Goal: Obtain resource: Download file/media

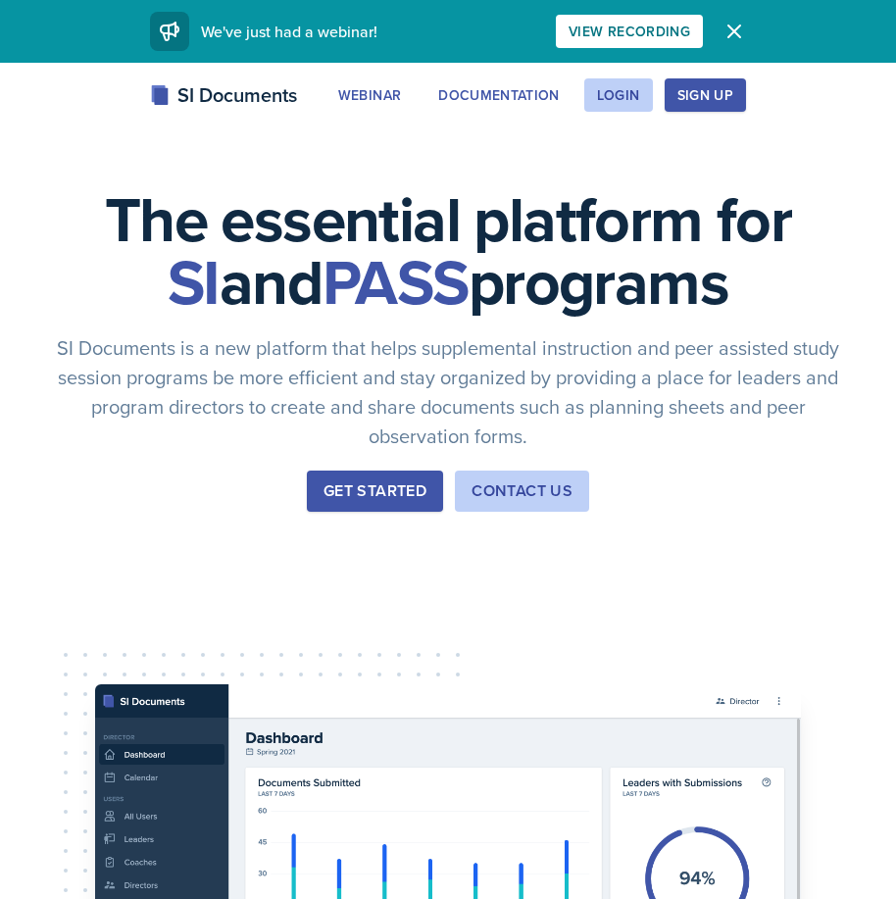
click at [631, 77] on div "The essential platform for SI and PASS programs SI Documents is a new platform …" at bounding box center [448, 659] width 896 height 1192
click at [629, 87] on div "Login" at bounding box center [618, 95] width 43 height 16
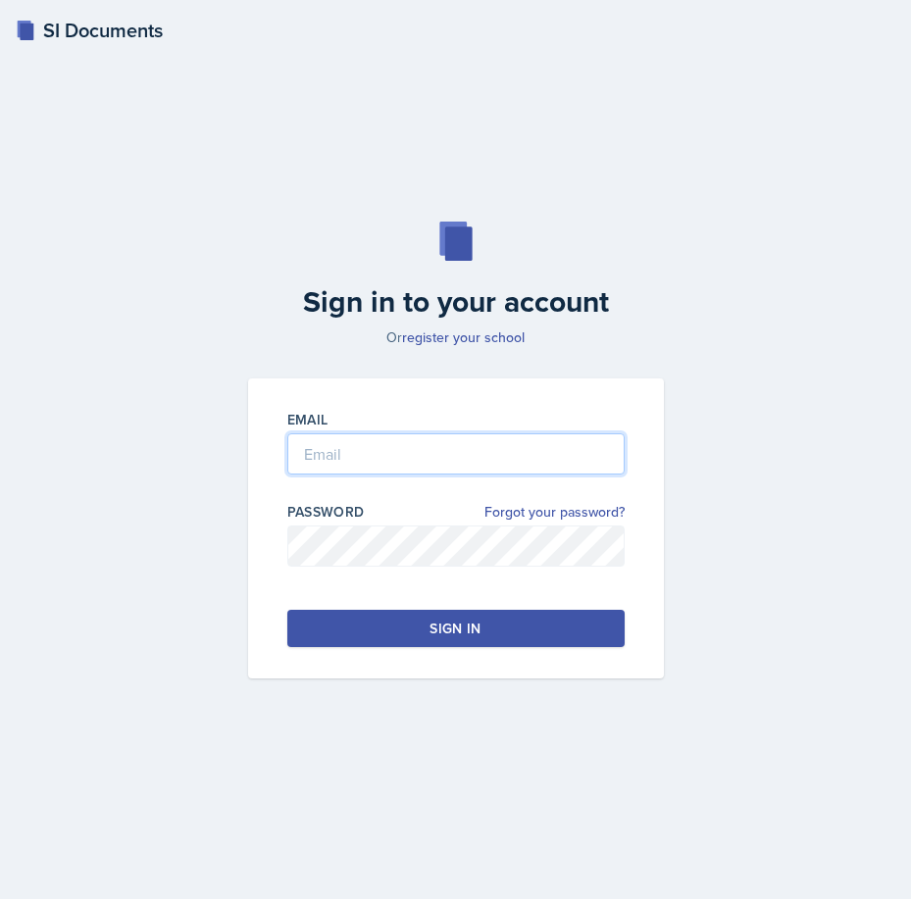
click at [338, 468] on input "email" at bounding box center [455, 453] width 337 height 41
type input "[EMAIL_ADDRESS][DOMAIN_NAME]"
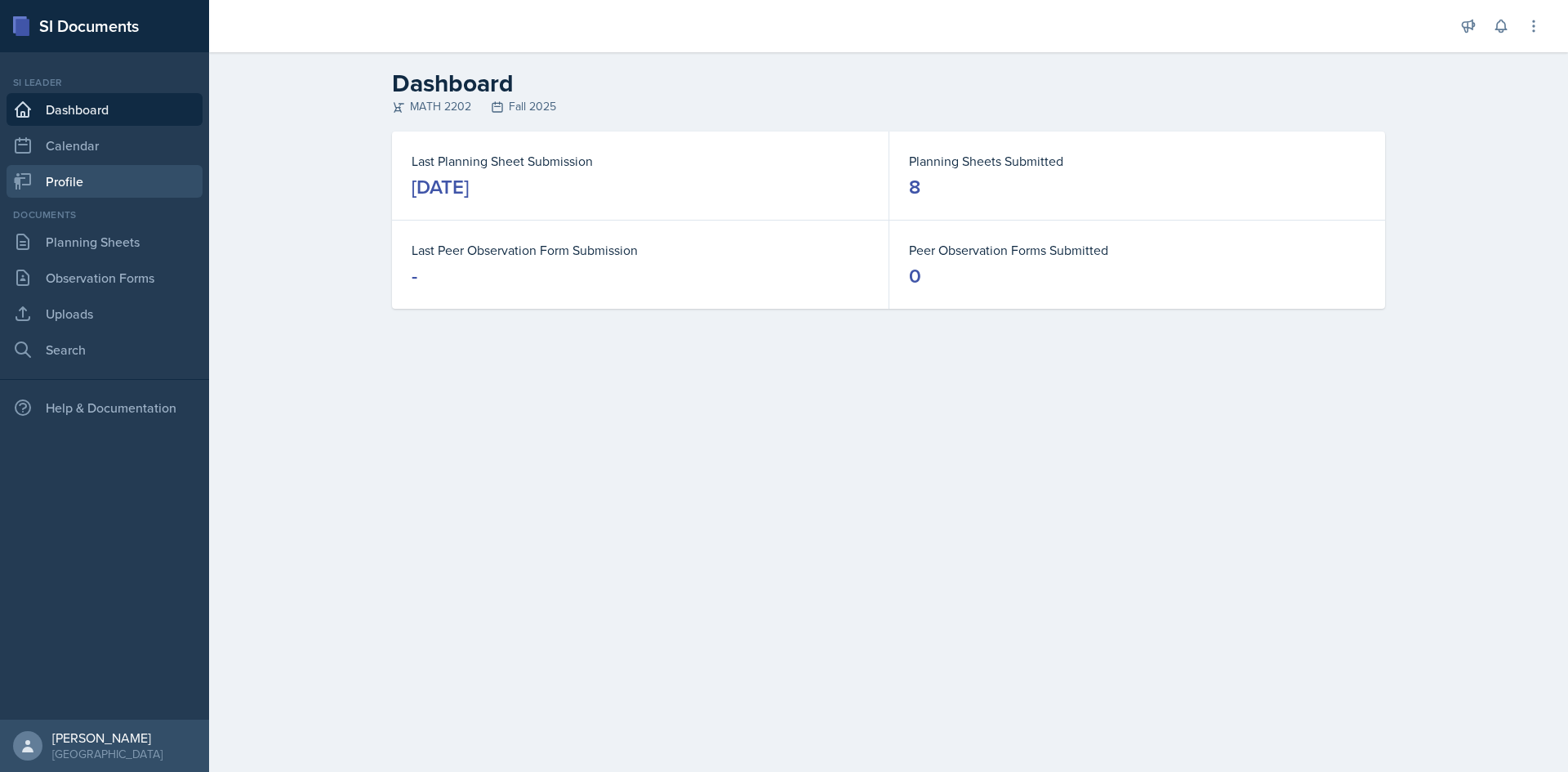
click at [98, 165] on link "Profile" at bounding box center [104, 181] width 196 height 32
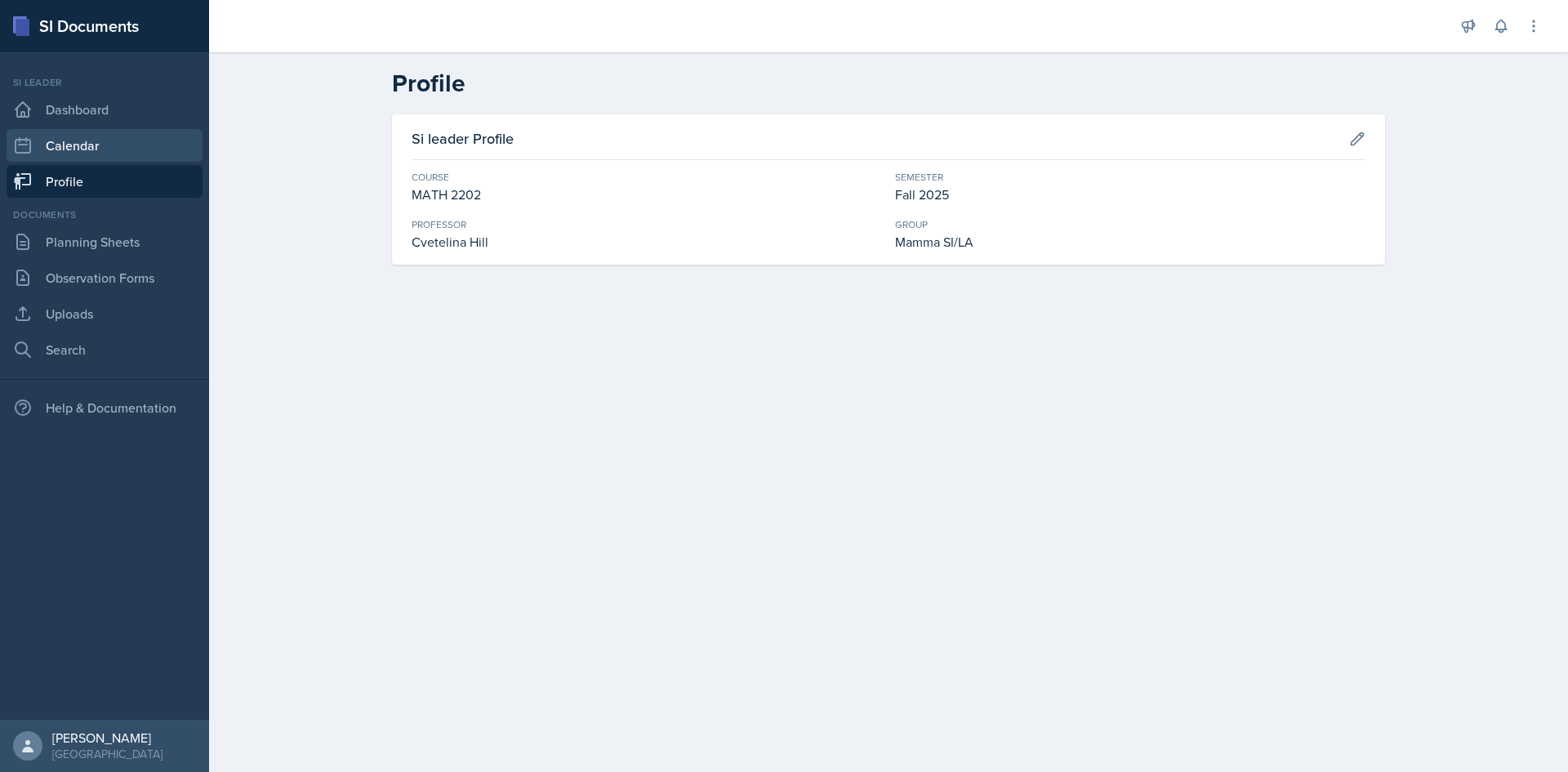
click at [105, 141] on link "Calendar" at bounding box center [104, 145] width 196 height 32
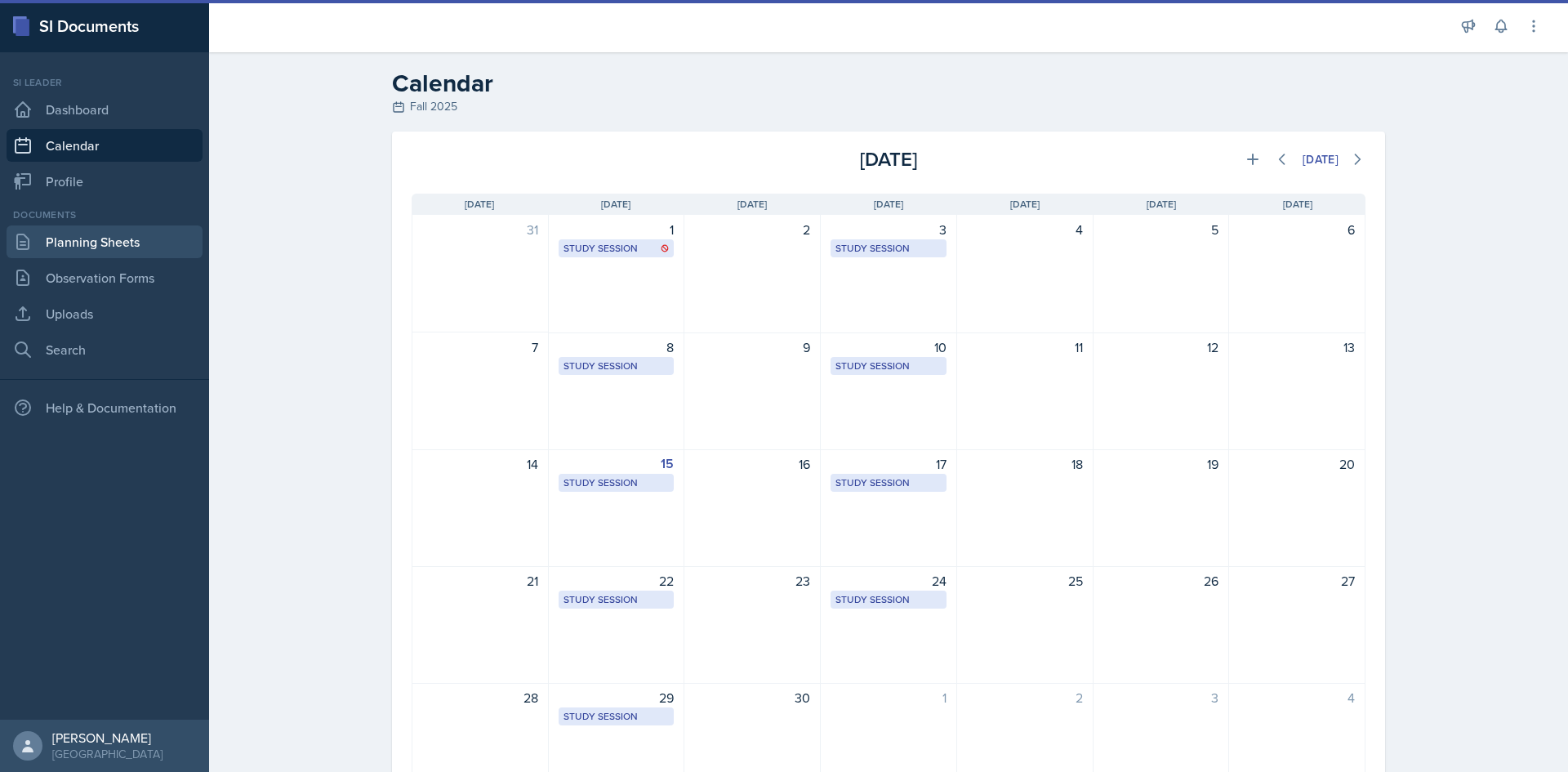
click at [114, 235] on link "Planning Sheets" at bounding box center [104, 242] width 196 height 32
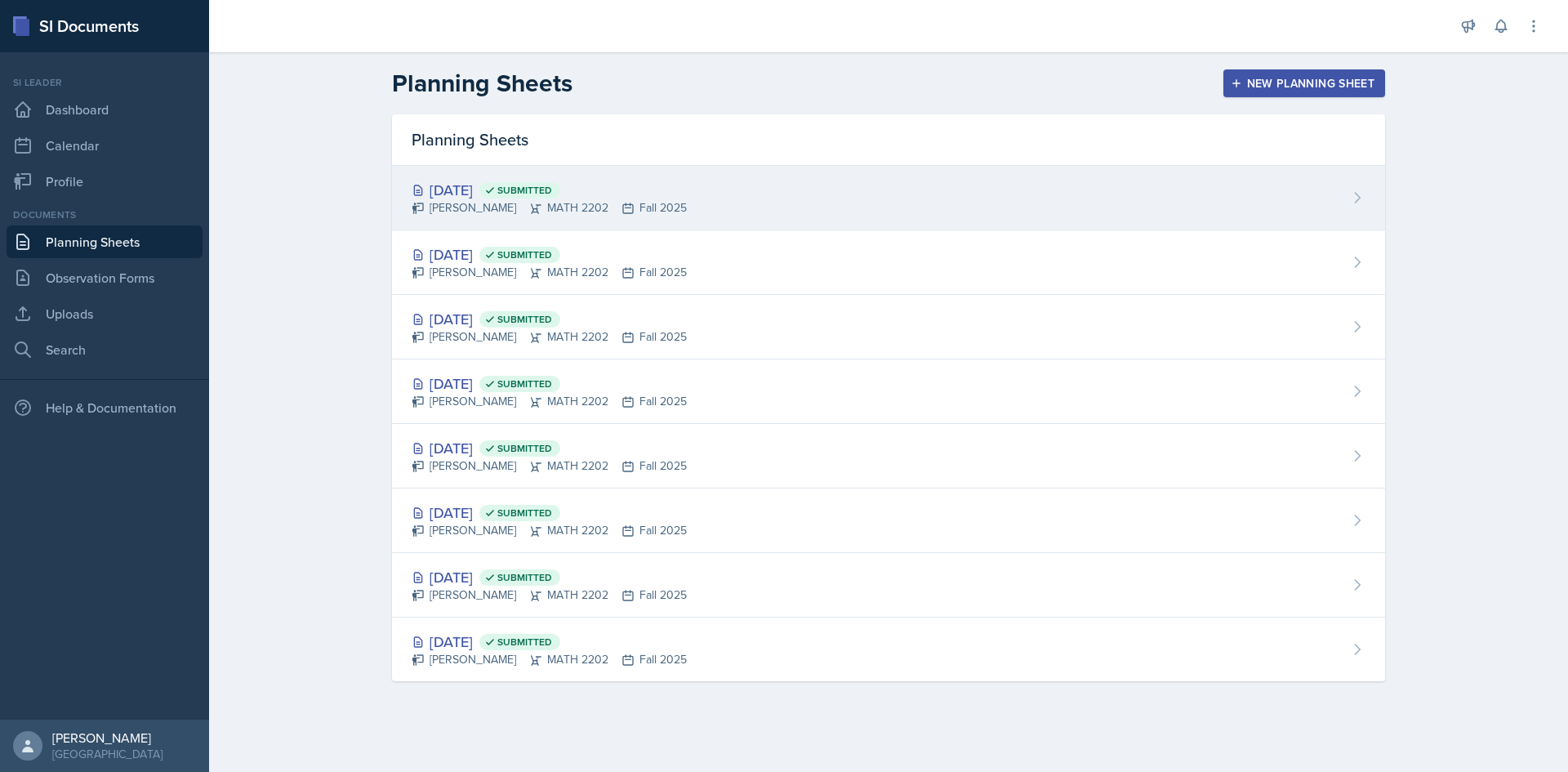
click at [567, 212] on div "[PERSON_NAME] MATH 2202 Fall 2025" at bounding box center [549, 207] width 276 height 17
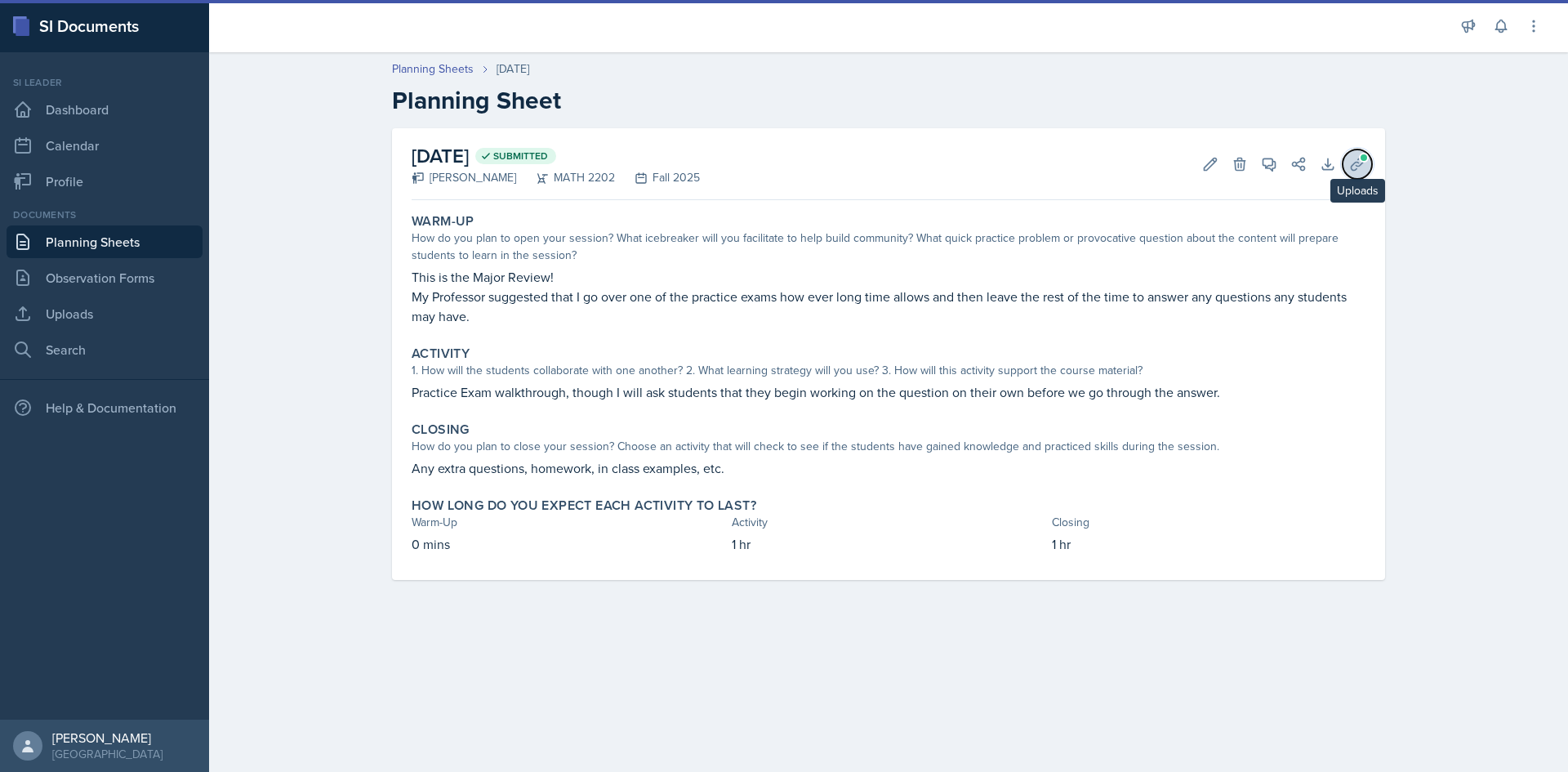
click at [745, 155] on span at bounding box center [1364, 157] width 10 height 10
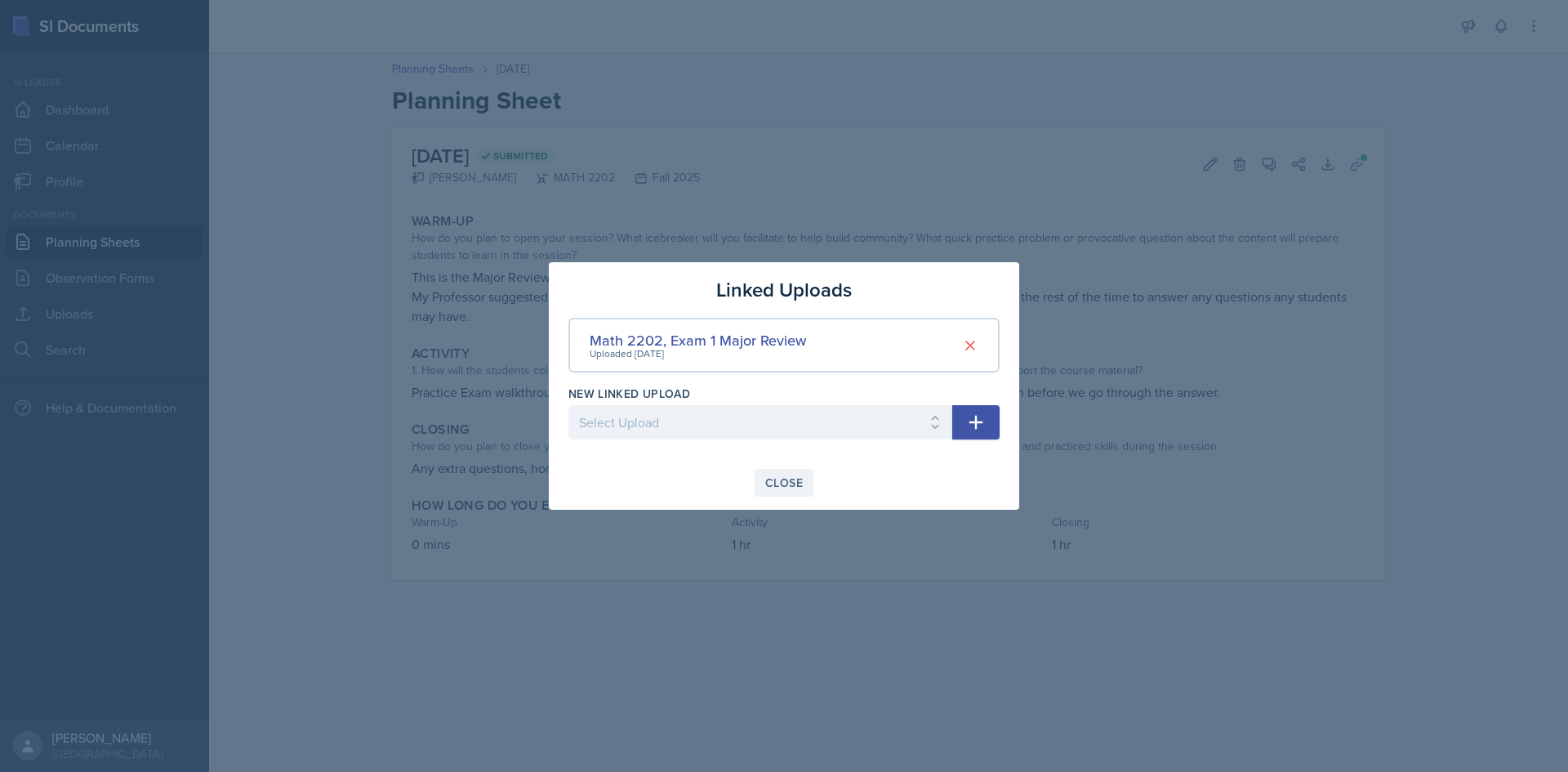
click at [745, 470] on button "Close" at bounding box center [784, 482] width 59 height 27
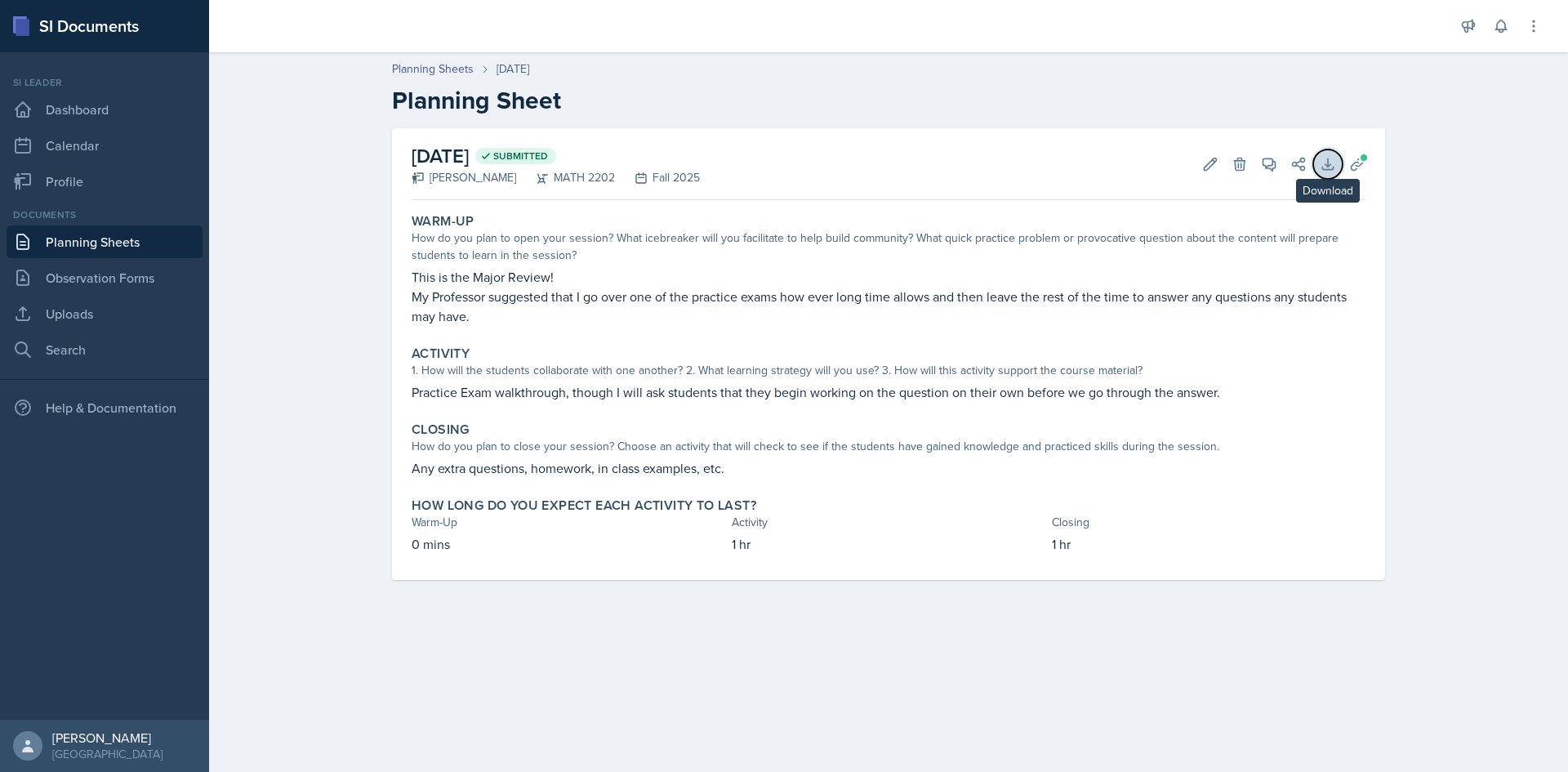
click at [745, 160] on button "Download" at bounding box center [1327, 163] width 29 height 29
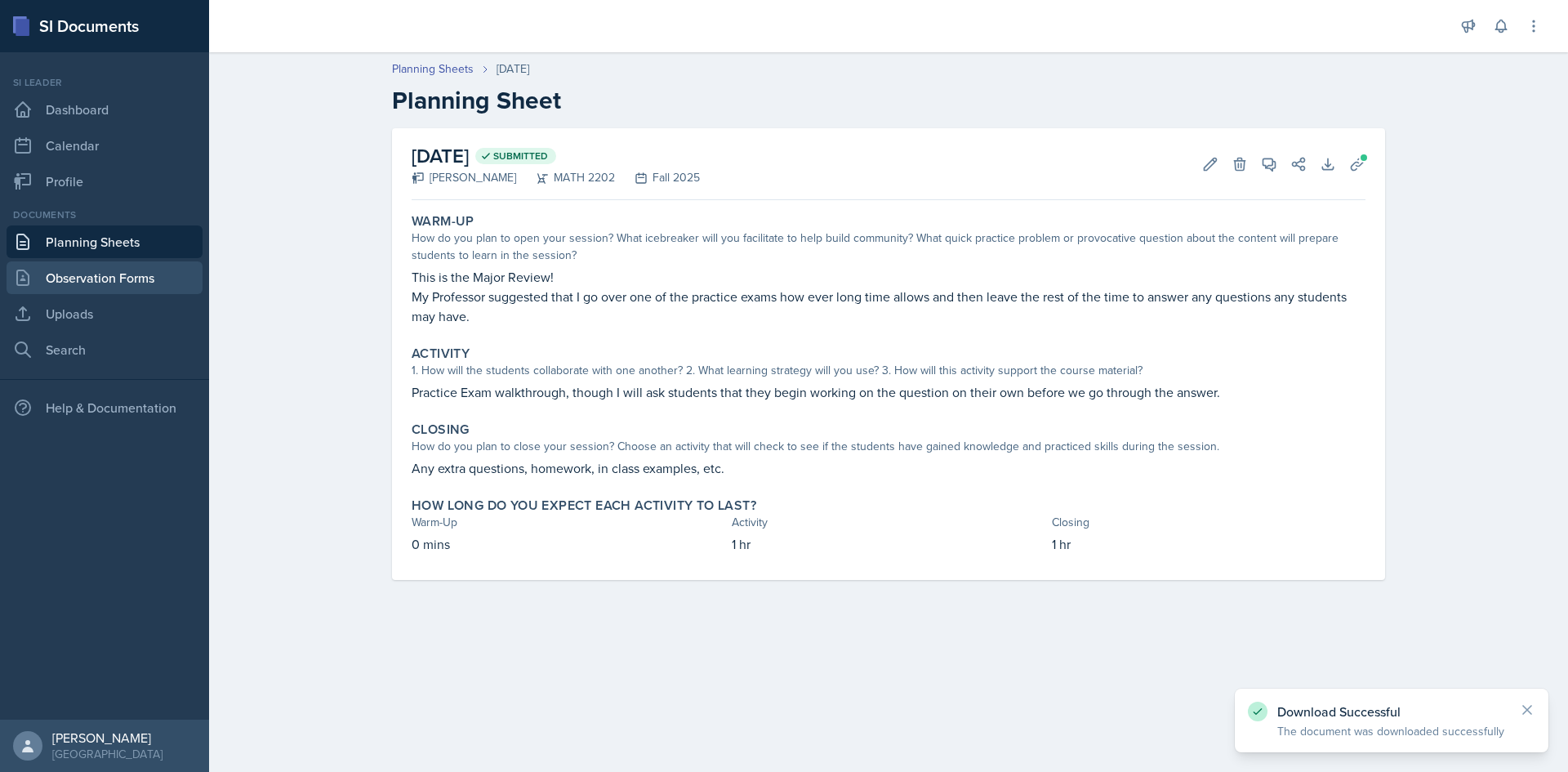
click at [101, 284] on link "Observation Forms" at bounding box center [104, 277] width 196 height 32
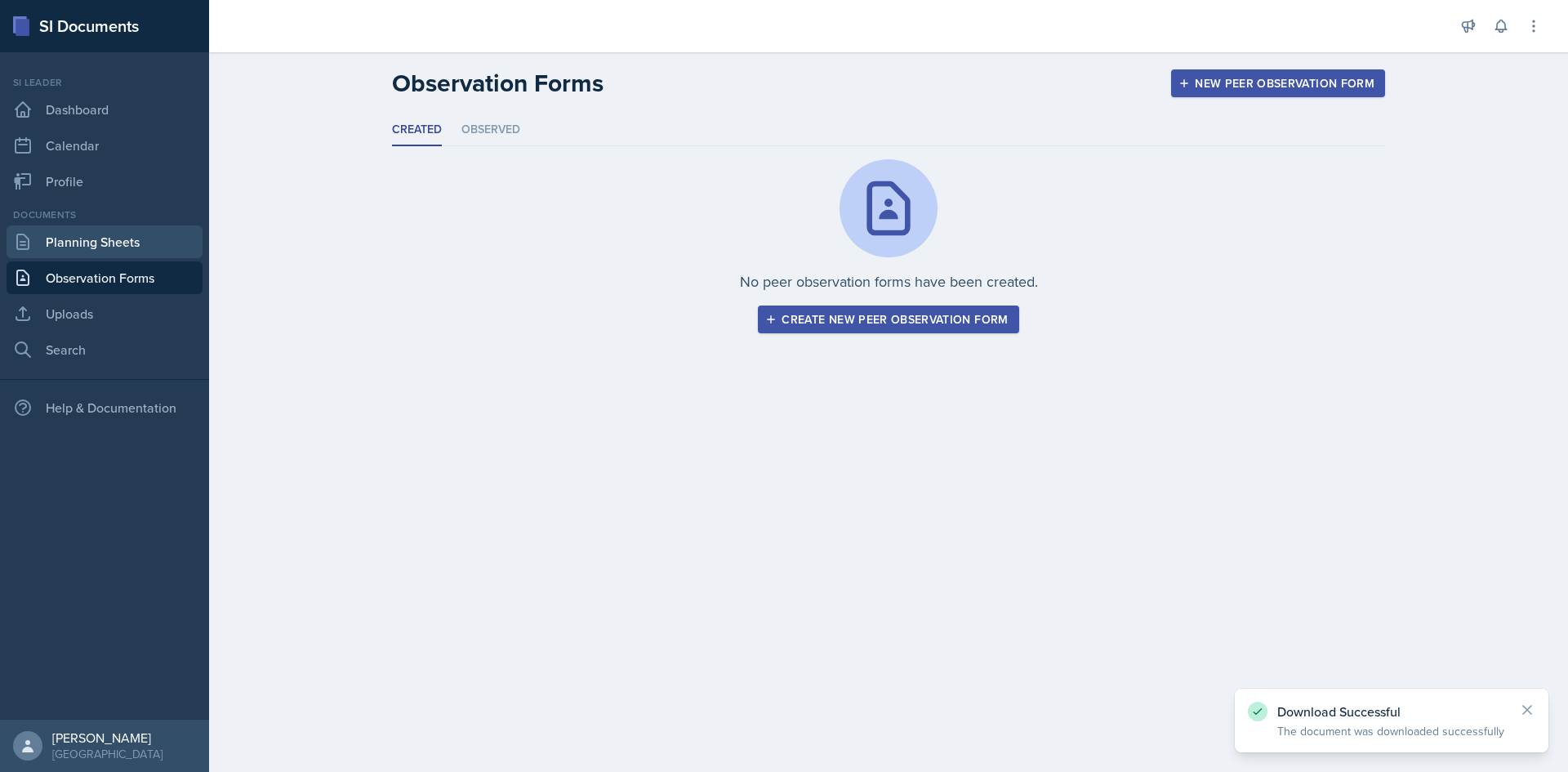
click at [98, 245] on link "Planning Sheets" at bounding box center [104, 242] width 196 height 32
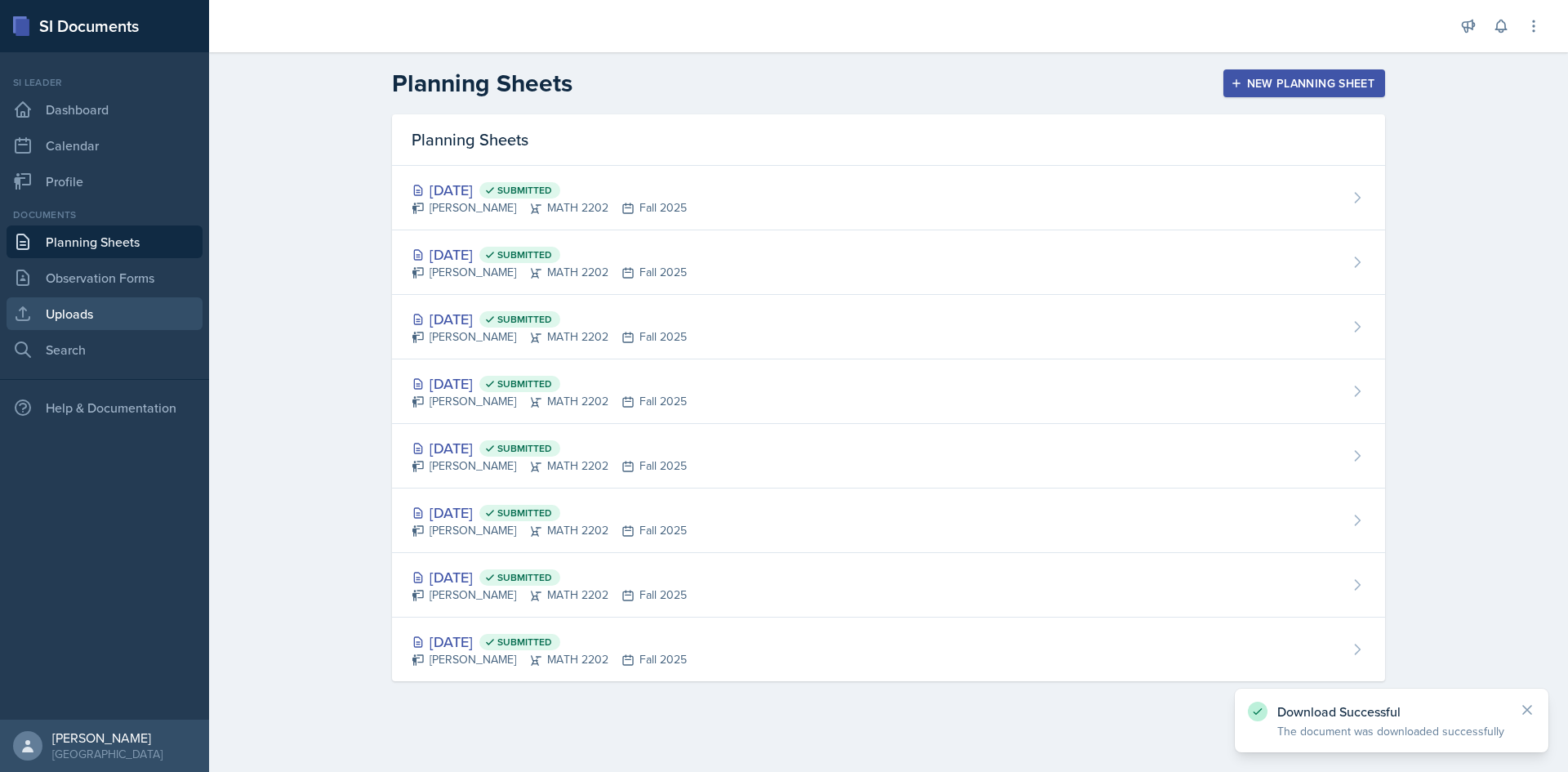
click at [90, 300] on link "Uploads" at bounding box center [104, 313] width 196 height 32
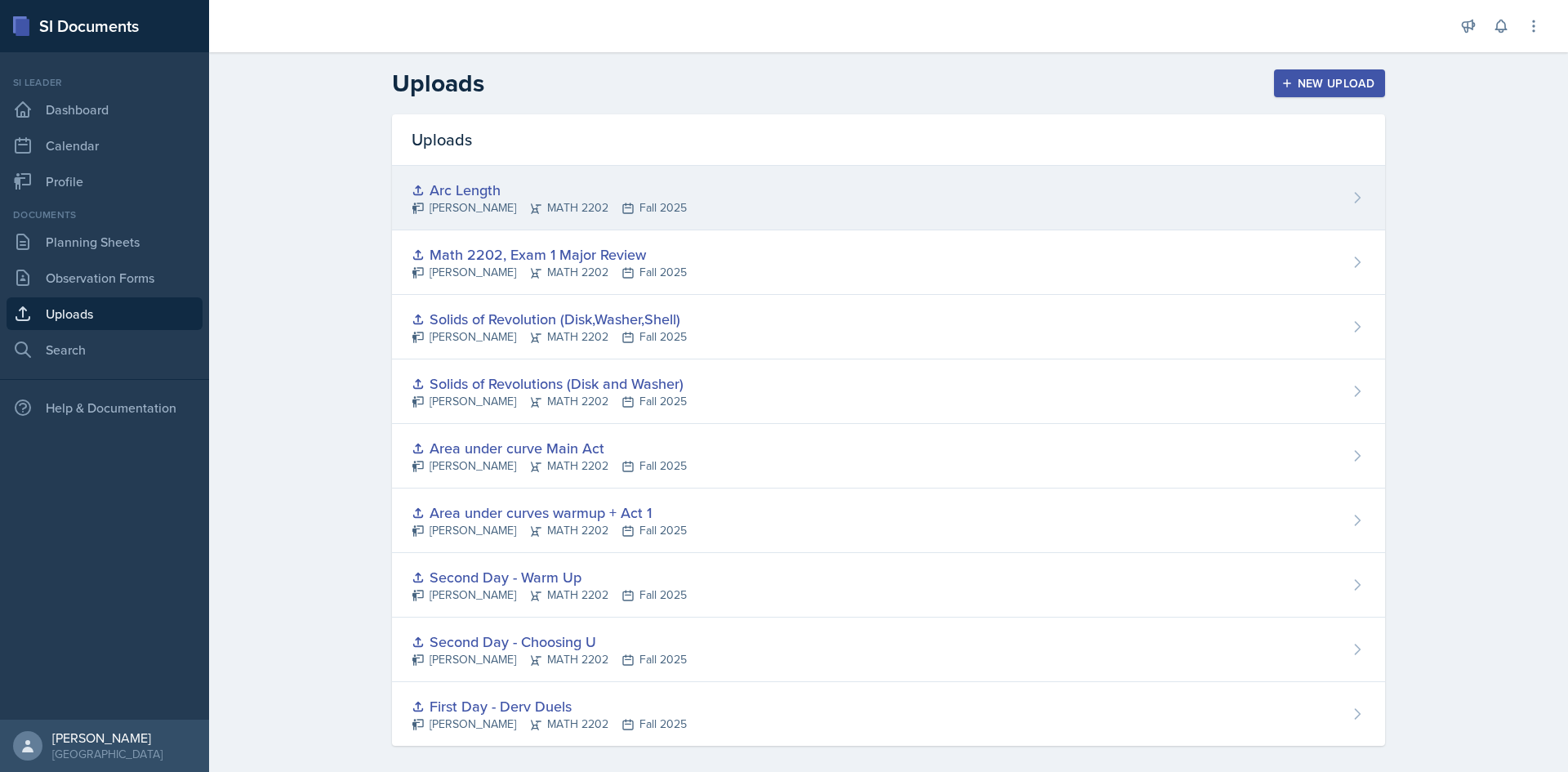
click at [554, 188] on div "Arc Length" at bounding box center [549, 190] width 276 height 22
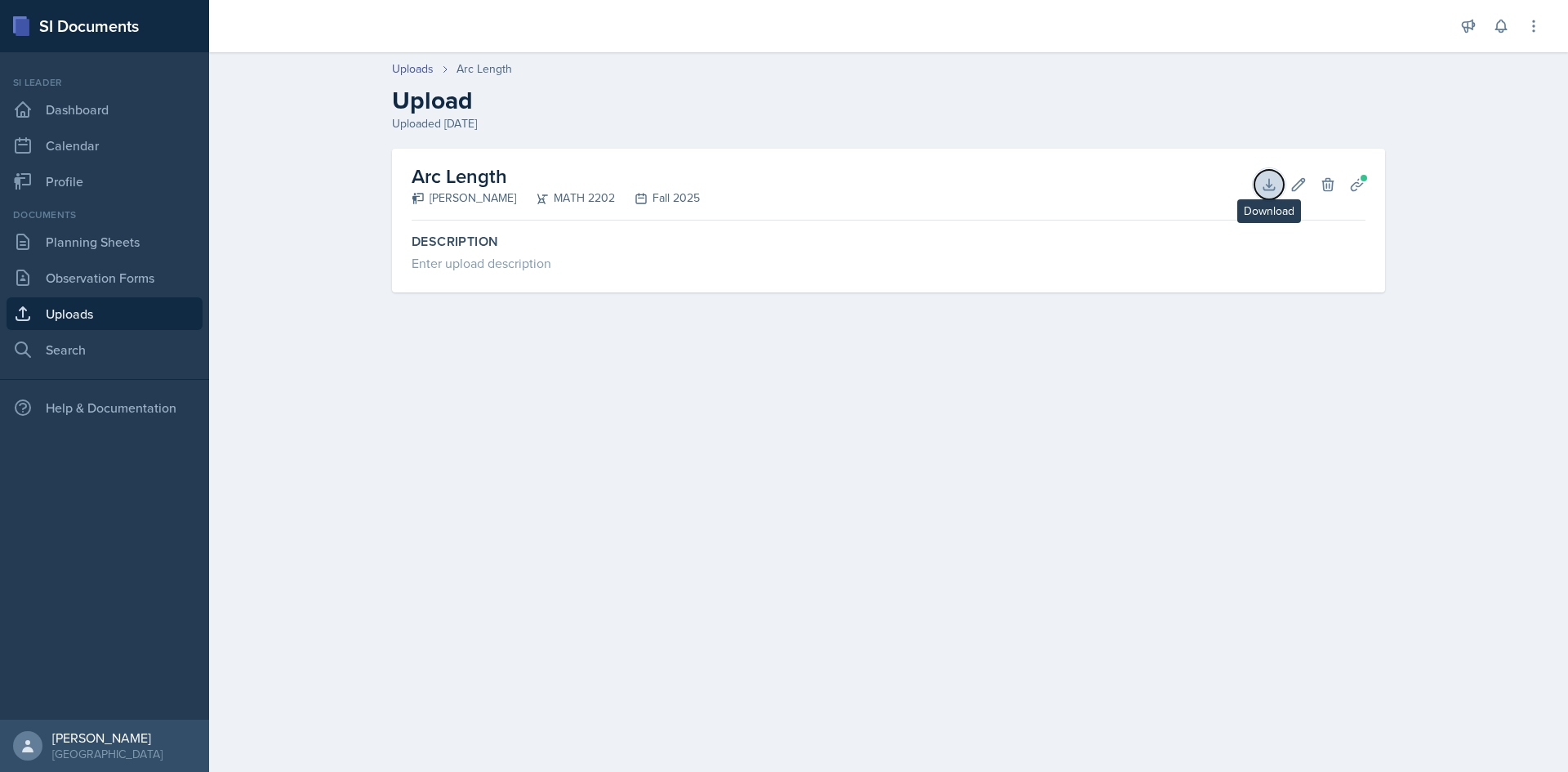
click at [745, 191] on button "Download" at bounding box center [1268, 184] width 29 height 29
click at [117, 237] on link "Planning Sheets" at bounding box center [104, 242] width 196 height 32
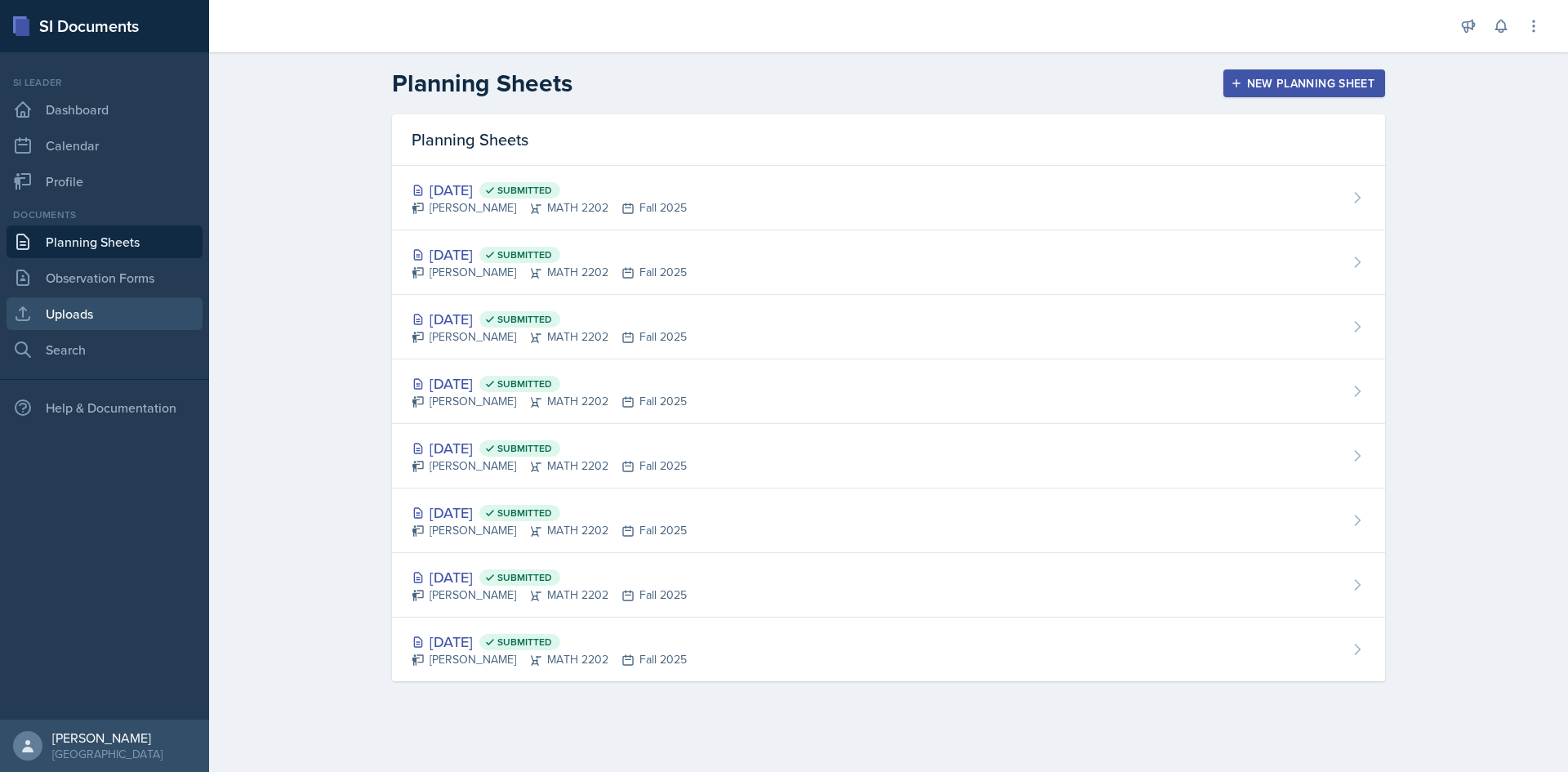
click at [94, 305] on link "Uploads" at bounding box center [104, 313] width 196 height 32
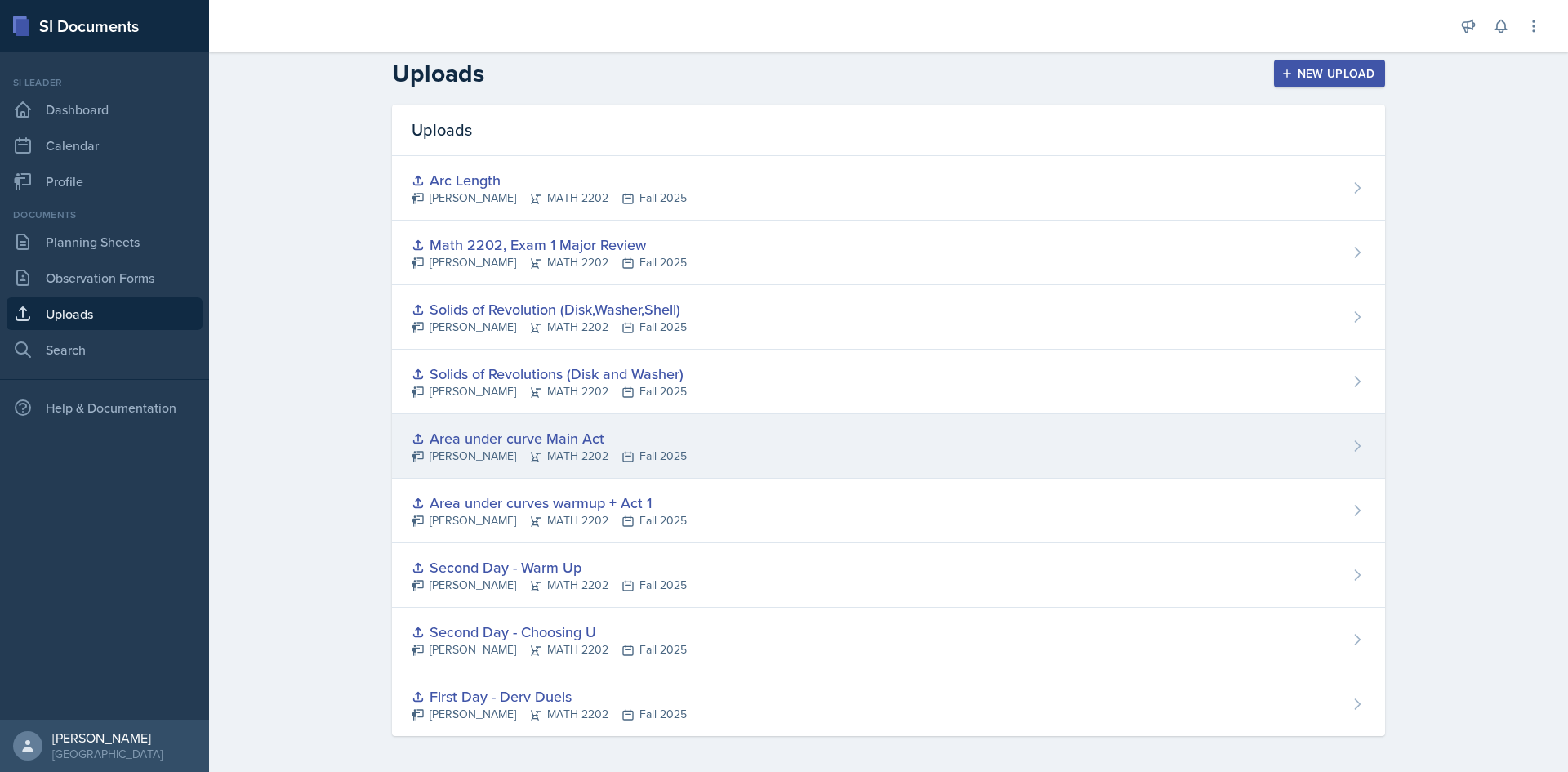
scroll to position [13, 0]
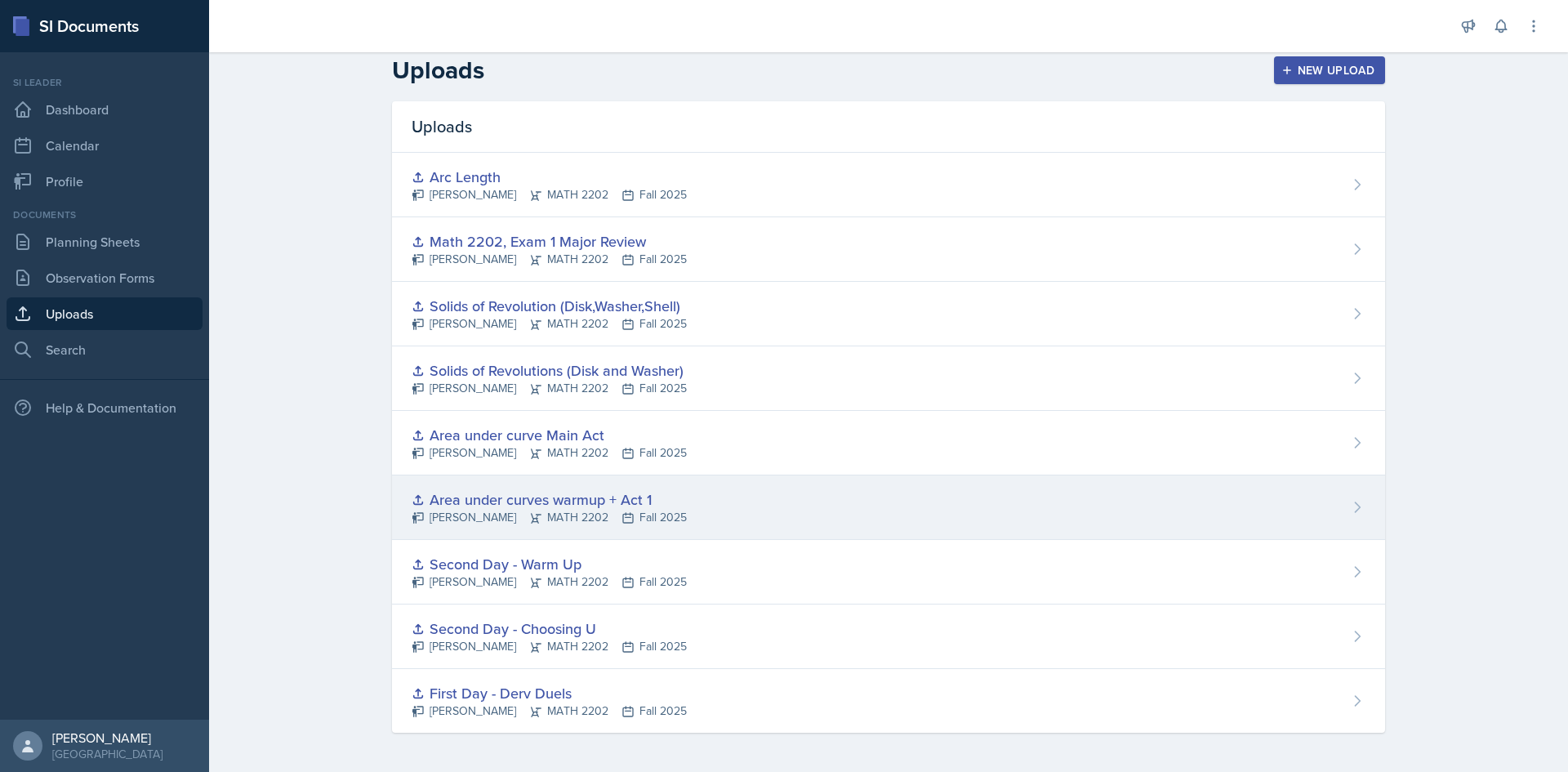
click at [552, 493] on div "Area under curves warmup + Act 1" at bounding box center [549, 499] width 276 height 22
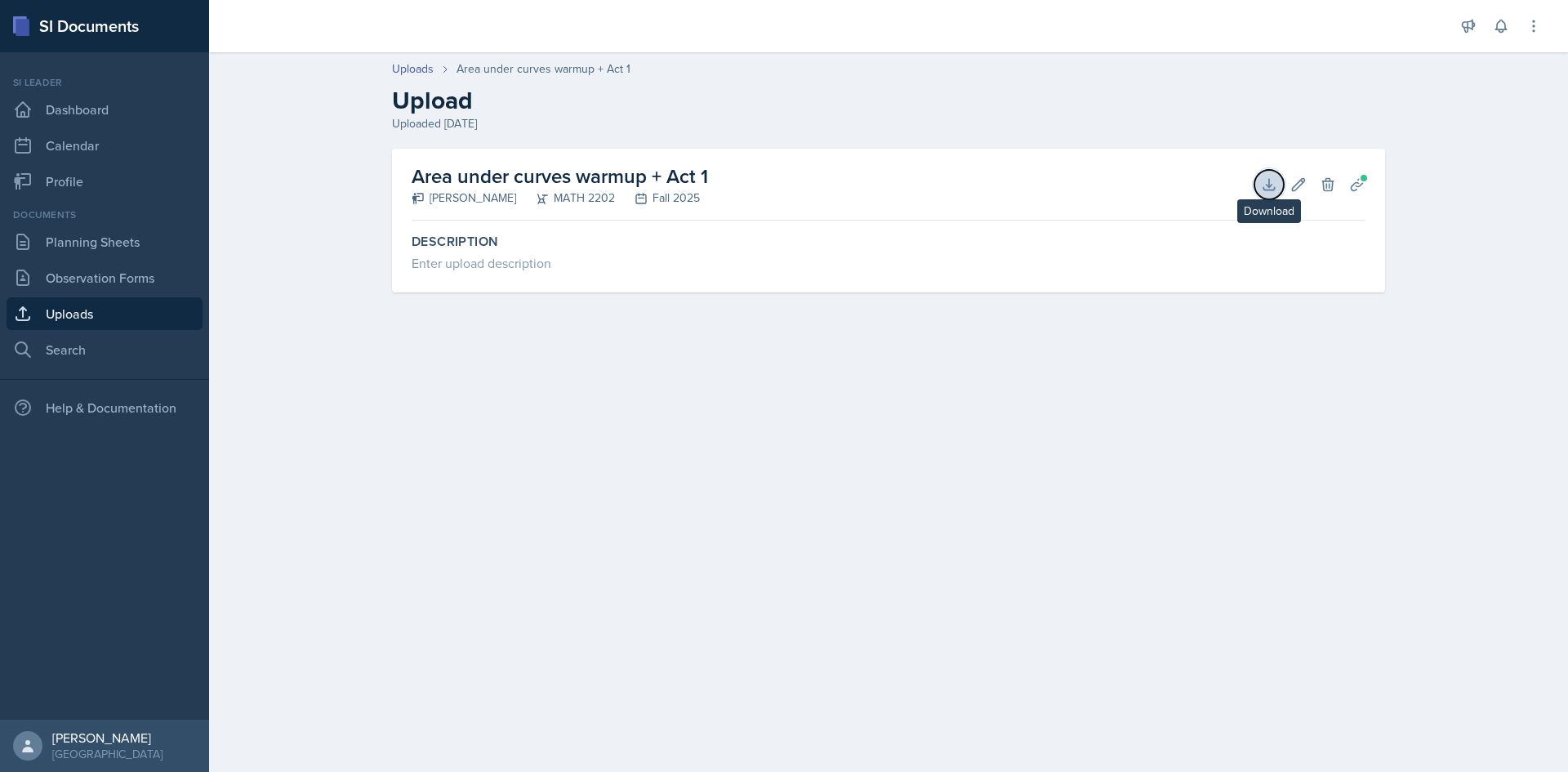
click at [745, 192] on button "Download" at bounding box center [1268, 184] width 29 height 29
